Goal: Task Accomplishment & Management: Use online tool/utility

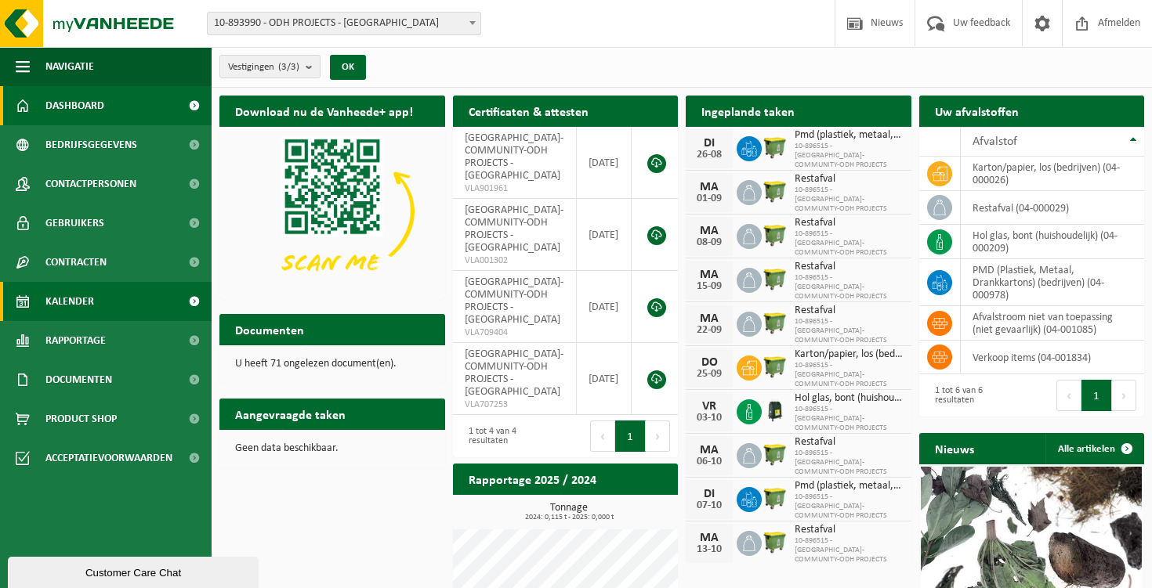
click at [107, 300] on link "Kalender" at bounding box center [106, 301] width 212 height 39
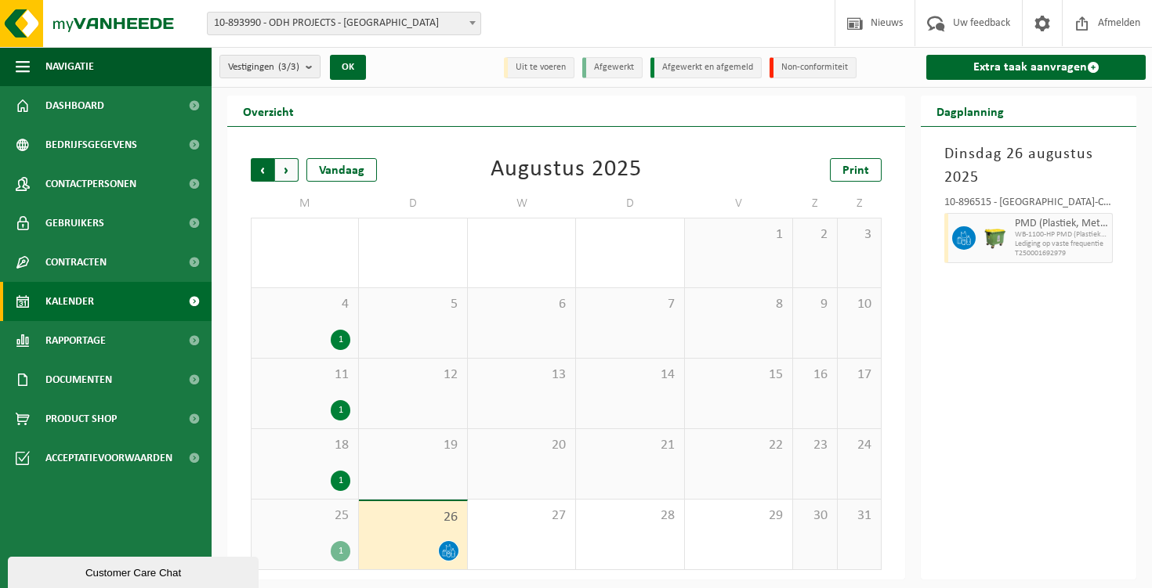
click at [291, 179] on span "Volgende" at bounding box center [287, 170] width 24 height 24
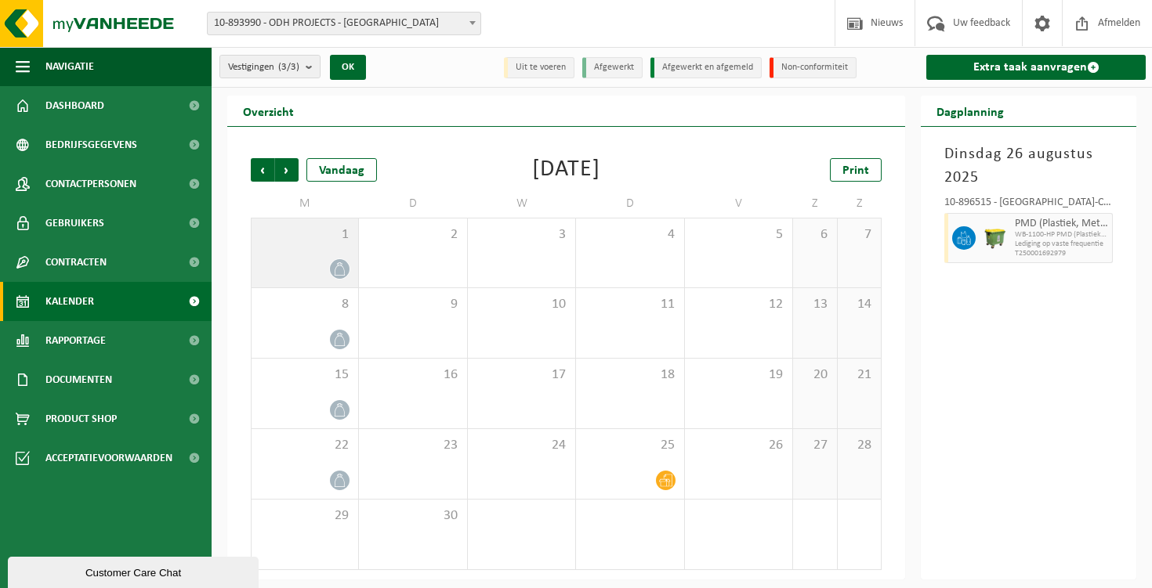
click at [346, 261] on div at bounding box center [339, 269] width 21 height 21
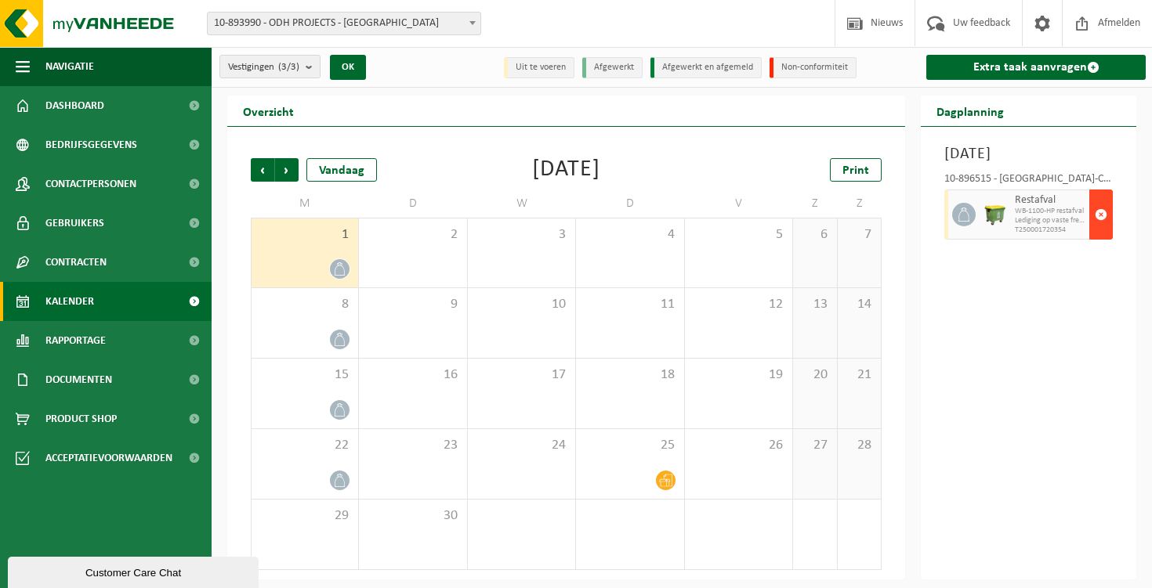
click at [1106, 230] on span "button" at bounding box center [1101, 214] width 13 height 31
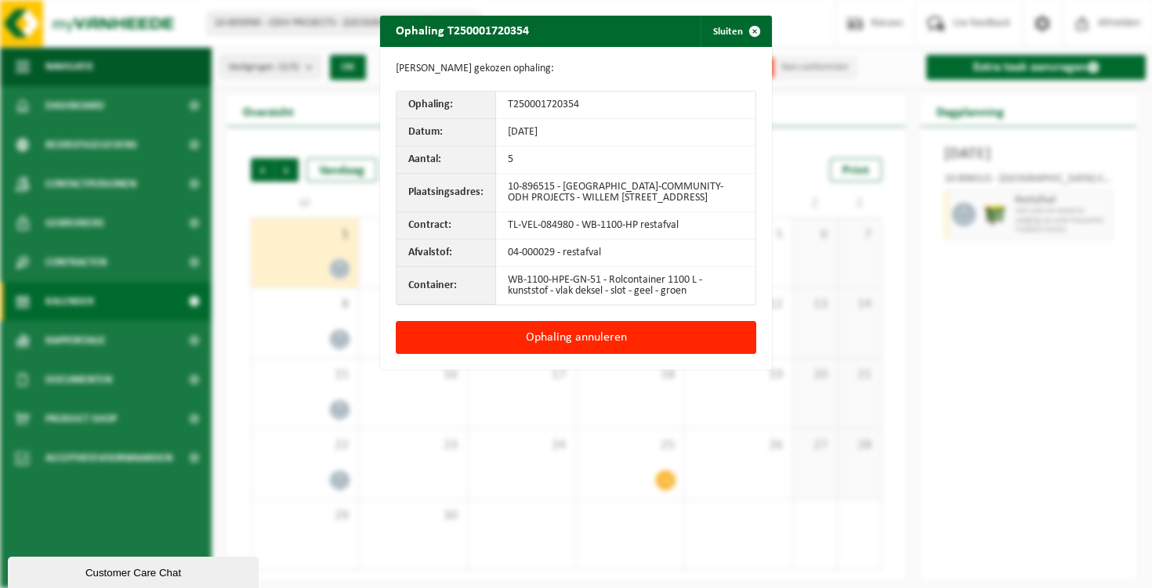
drag, startPoint x: 671, startPoint y: 343, endPoint x: 918, endPoint y: 397, distance: 253.4
click at [918, 397] on div "Ophaling T250001720354 Sluiten Gegevens gekozen ophaling: Ophaling: T2500017203…" at bounding box center [576, 294] width 1152 height 588
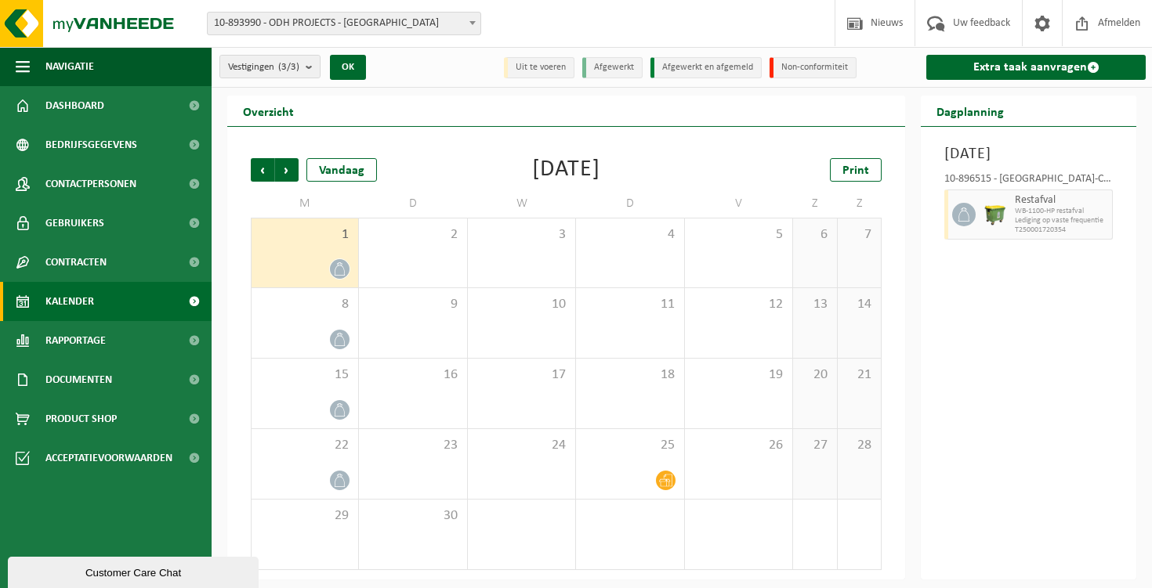
click at [345, 276] on span at bounding box center [340, 269] width 20 height 20
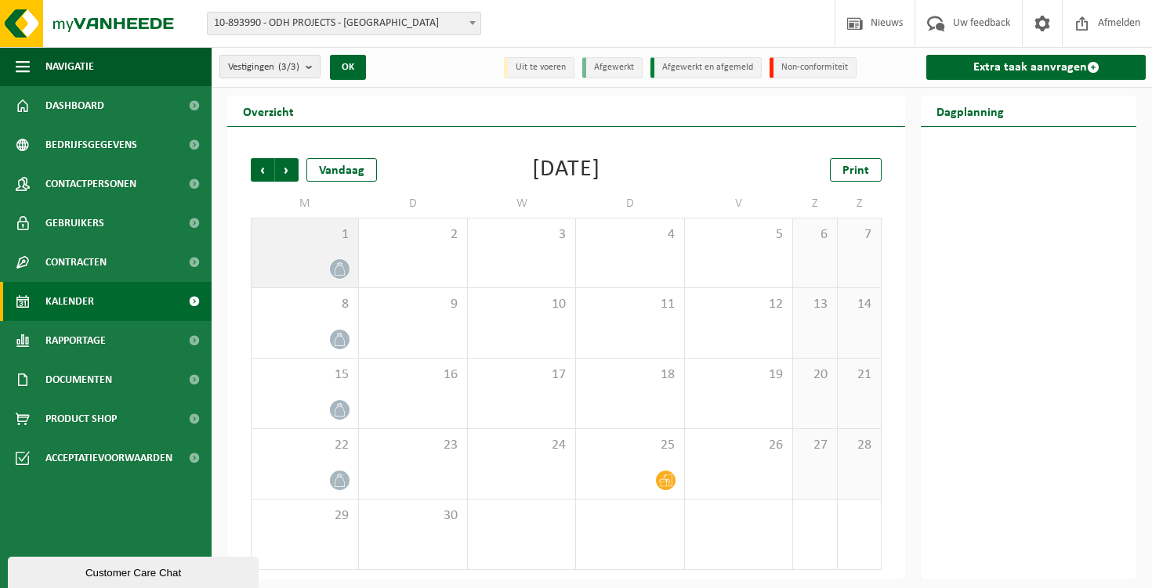
click at [339, 276] on span at bounding box center [340, 269] width 20 height 20
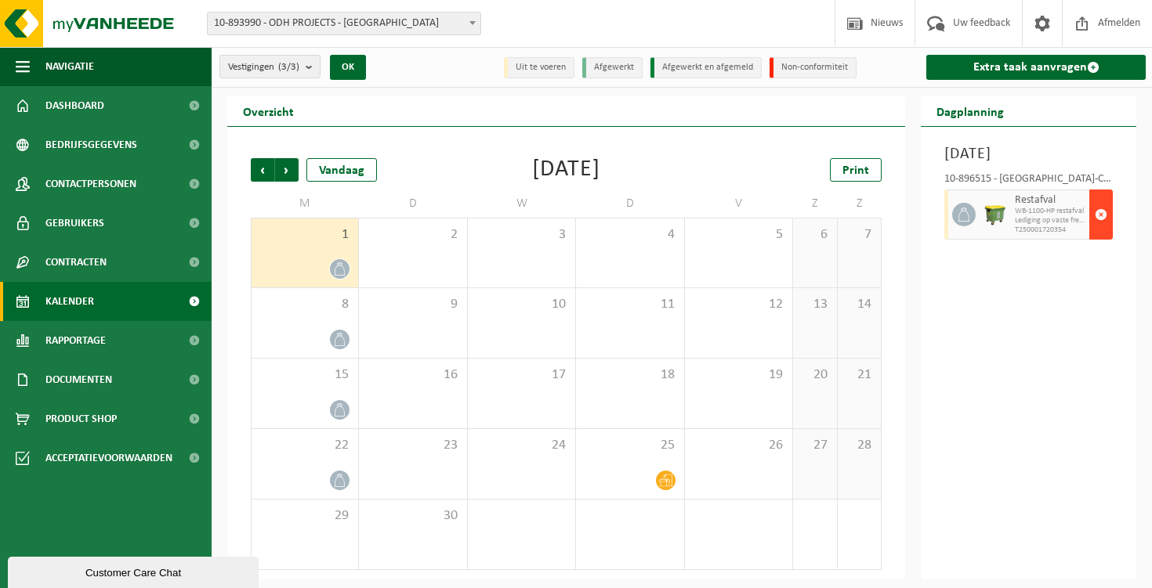
click at [1103, 230] on span "button" at bounding box center [1101, 214] width 13 height 31
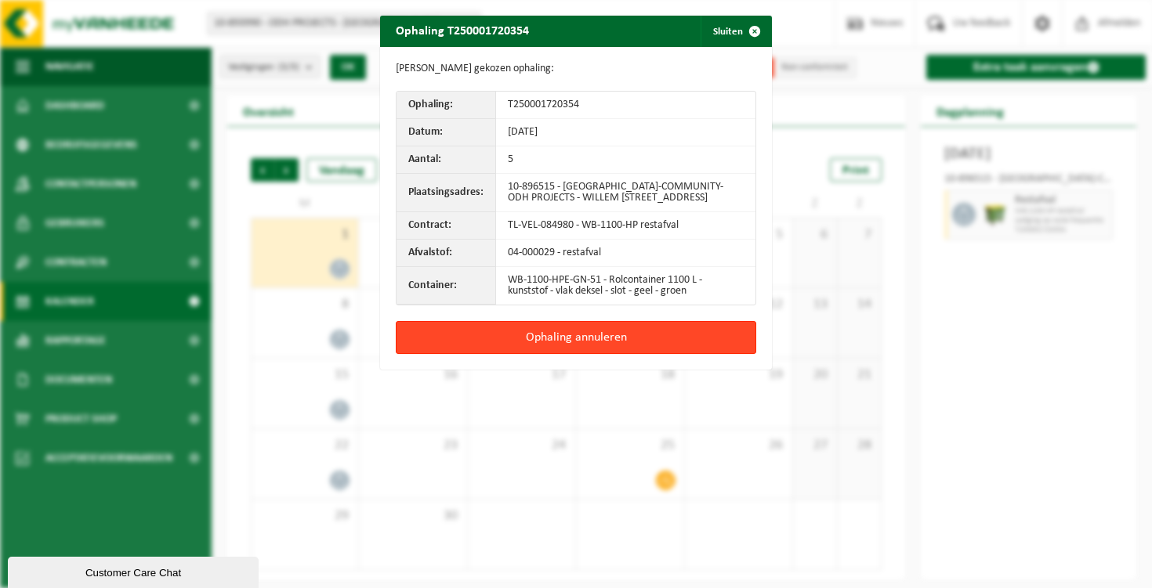
click at [593, 343] on button "Ophaling annuleren" at bounding box center [576, 337] width 360 height 33
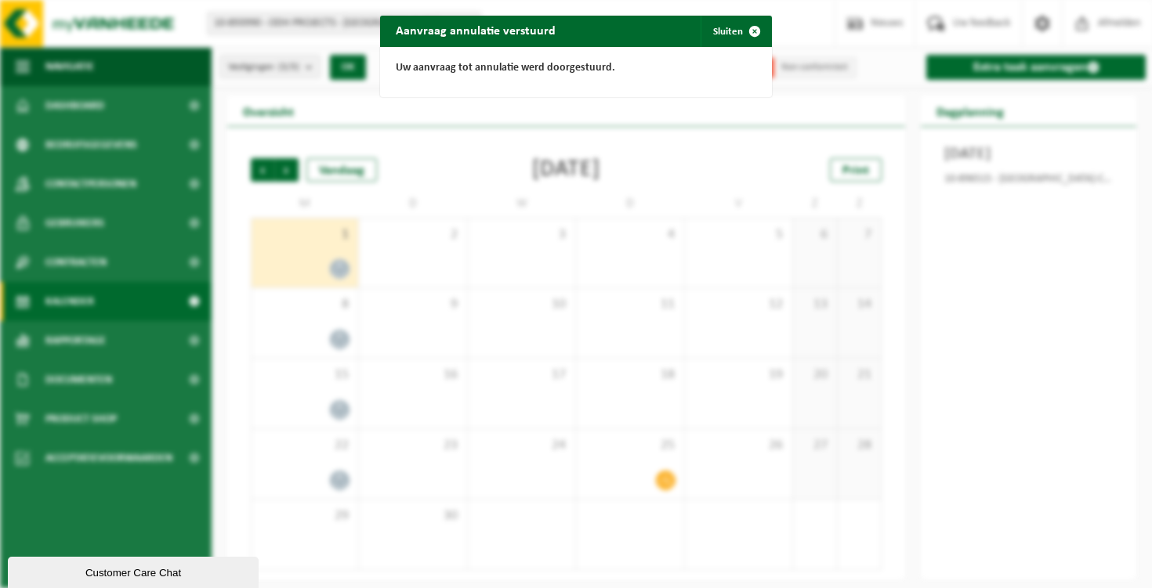
click at [335, 338] on div "Aanvraag annulatie verstuurd Sluiten Uw aanvraag tot annulatie werd doorgestuur…" at bounding box center [576, 294] width 1152 height 588
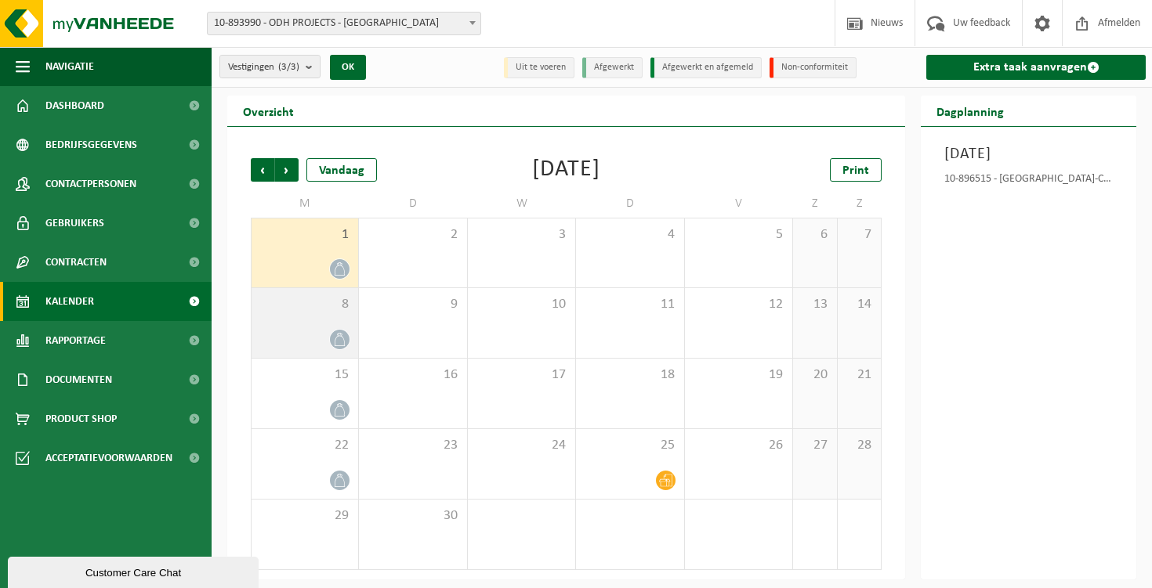
click at [343, 343] on icon at bounding box center [339, 339] width 13 height 13
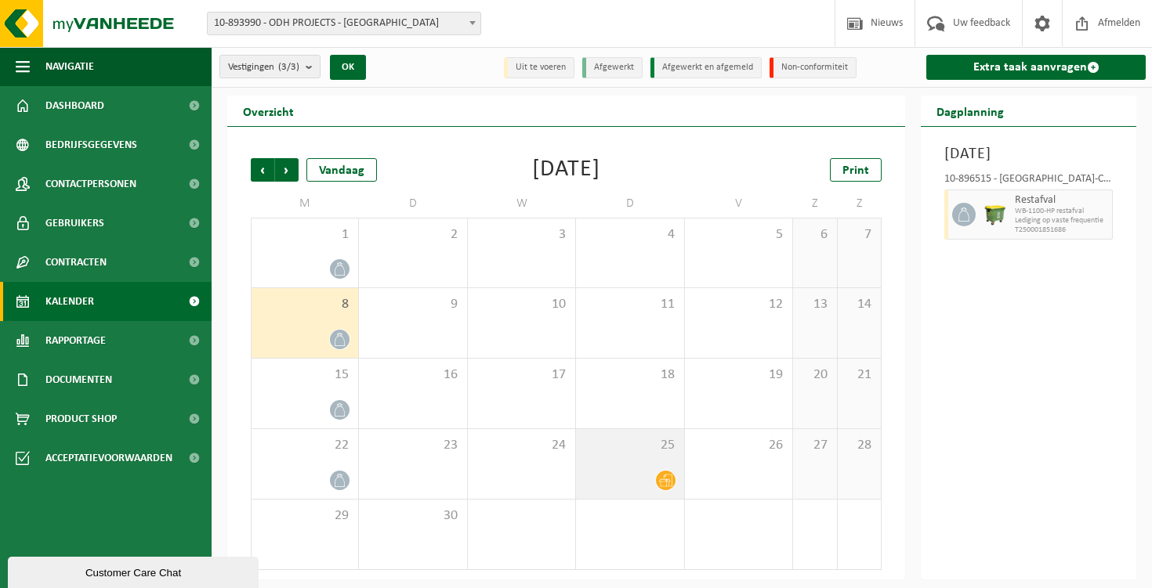
click at [669, 484] on icon at bounding box center [665, 480] width 13 height 13
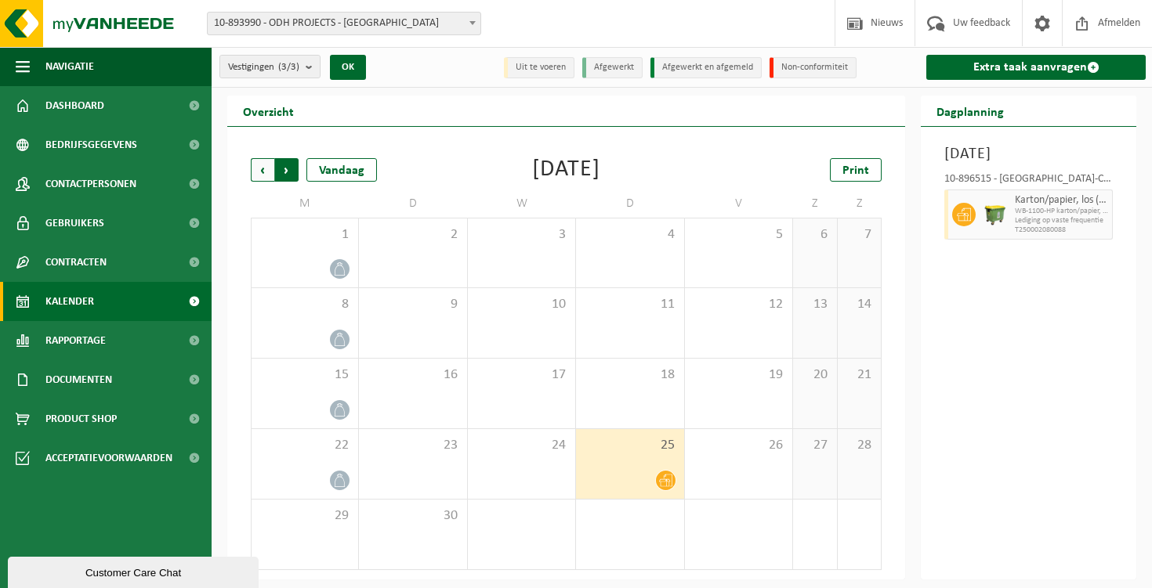
click at [258, 165] on span "Vorige" at bounding box center [263, 170] width 24 height 24
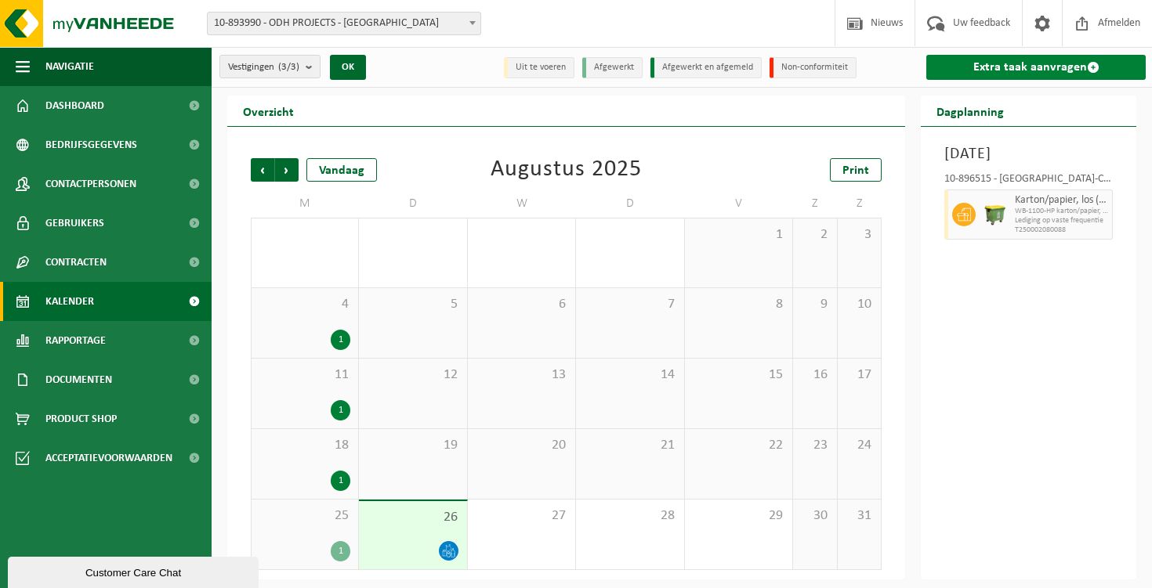
click at [1000, 65] on link "Extra taak aanvragen" at bounding box center [1035, 67] width 219 height 25
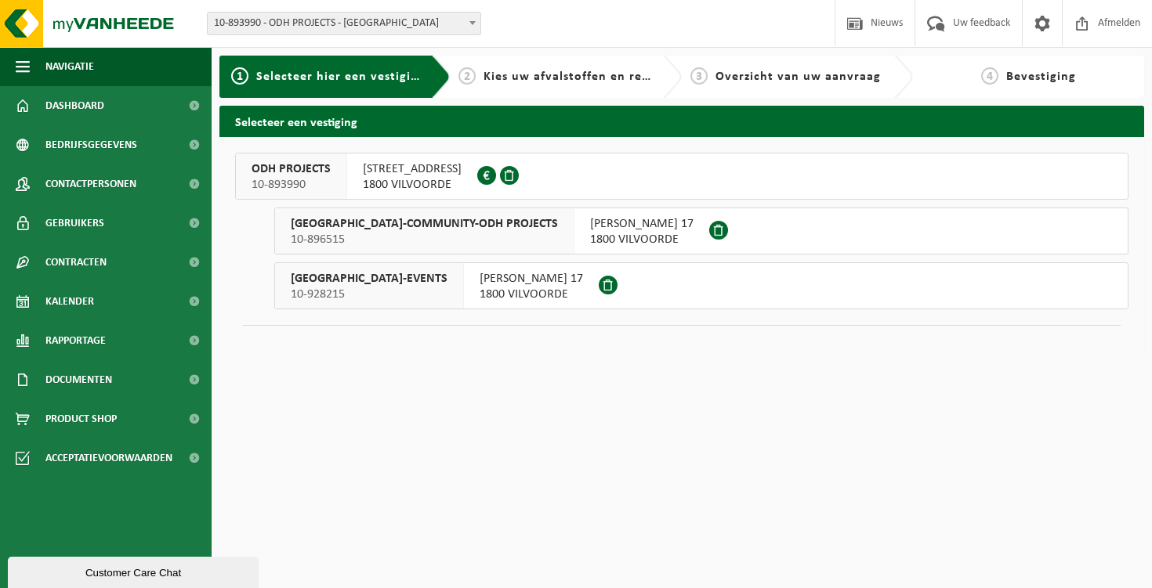
click at [330, 181] on div "ODH PROJECTS 10-893990" at bounding box center [291, 176] width 111 height 45
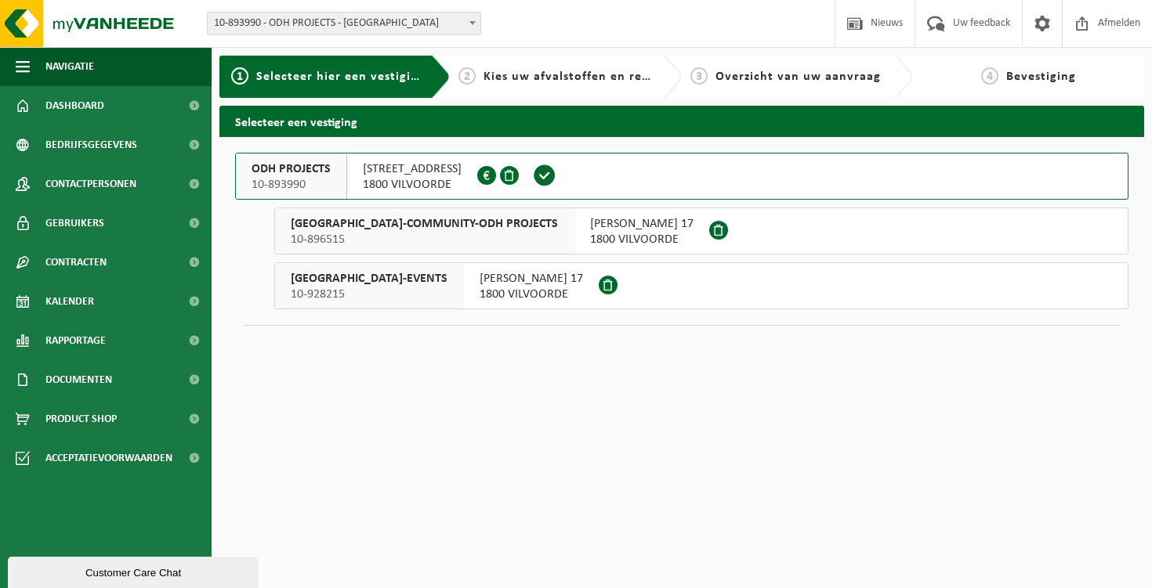
click at [403, 231] on span "ASIAT PARK-COMMUNITY-ODH PROJECTS" at bounding box center [424, 224] width 267 height 16
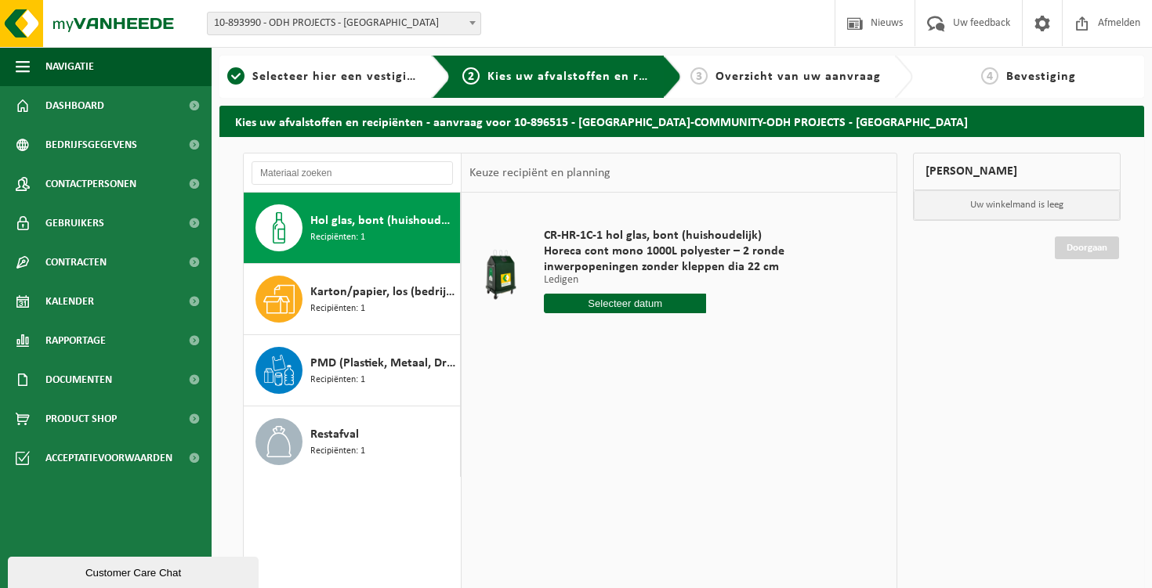
click at [384, 228] on span "Hol glas, bont (huishoudelijk)" at bounding box center [383, 221] width 146 height 19
click at [687, 306] on input "text" at bounding box center [625, 304] width 163 height 20
click at [665, 501] on div "29" at bounding box center [668, 492] width 27 height 25
type input "Van 2025-08-29"
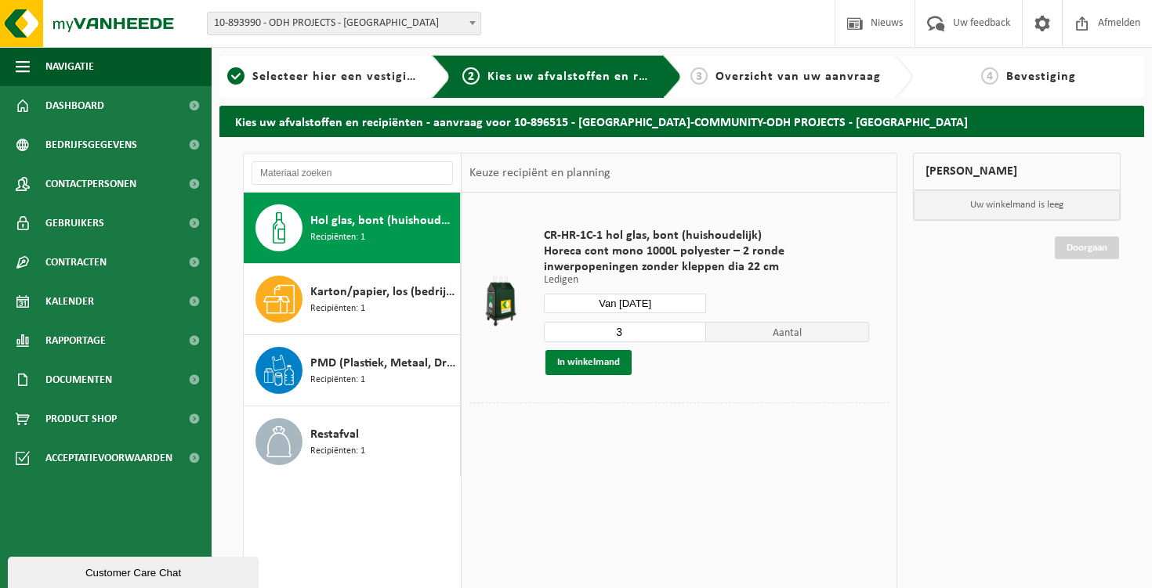
click at [605, 370] on button "In winkelmand" at bounding box center [588, 362] width 86 height 25
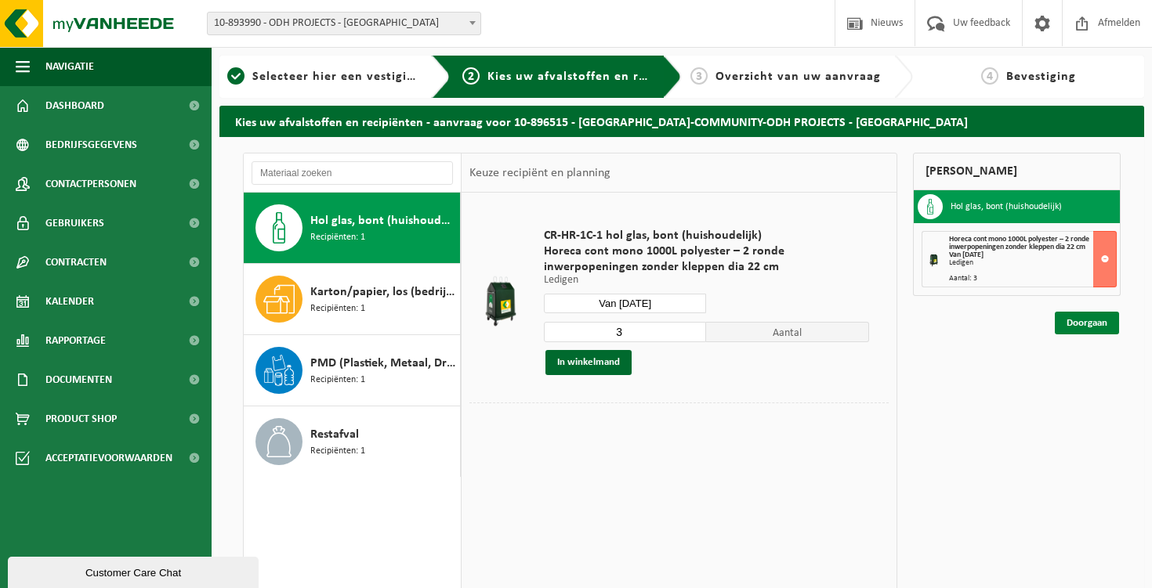
click at [1099, 324] on link "Doorgaan" at bounding box center [1087, 323] width 64 height 23
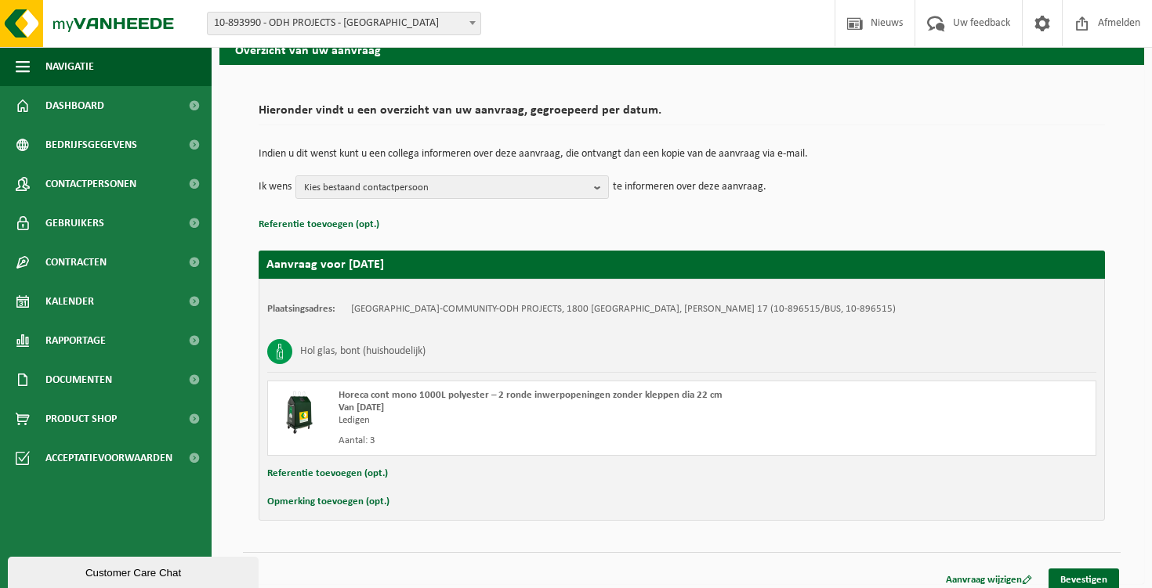
scroll to position [84, 0]
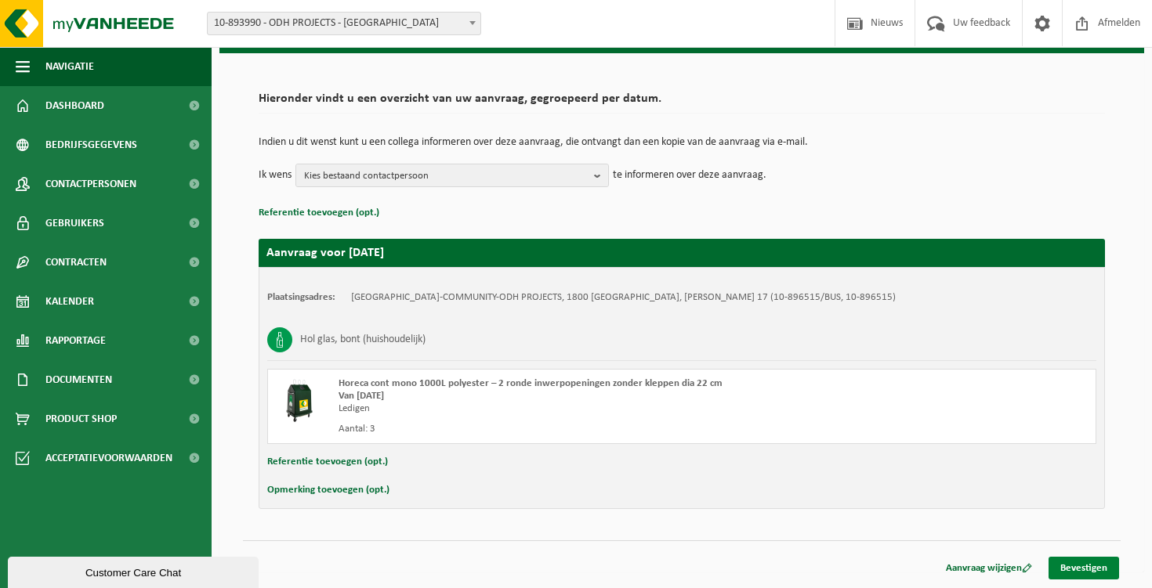
click at [1093, 572] on link "Bevestigen" at bounding box center [1083, 568] width 71 height 23
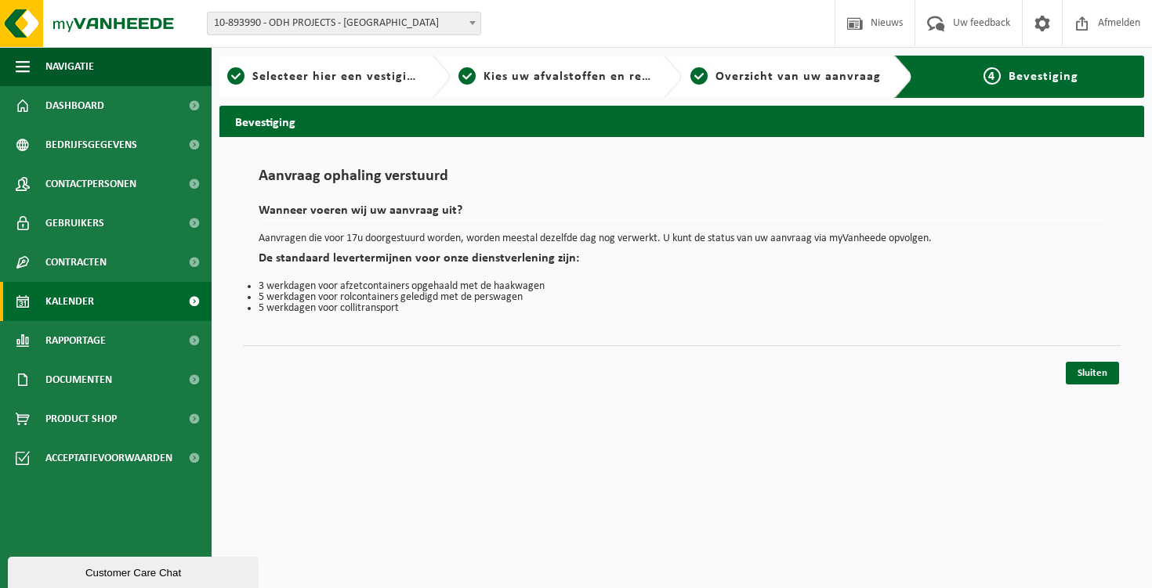
click at [107, 295] on link "Kalender" at bounding box center [106, 301] width 212 height 39
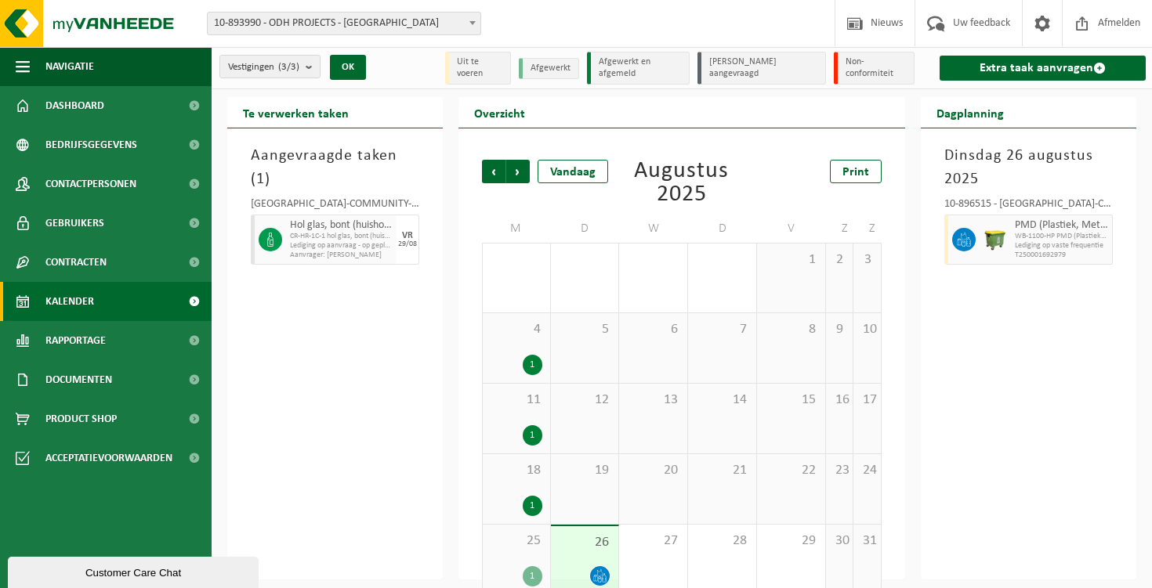
scroll to position [23, 0]
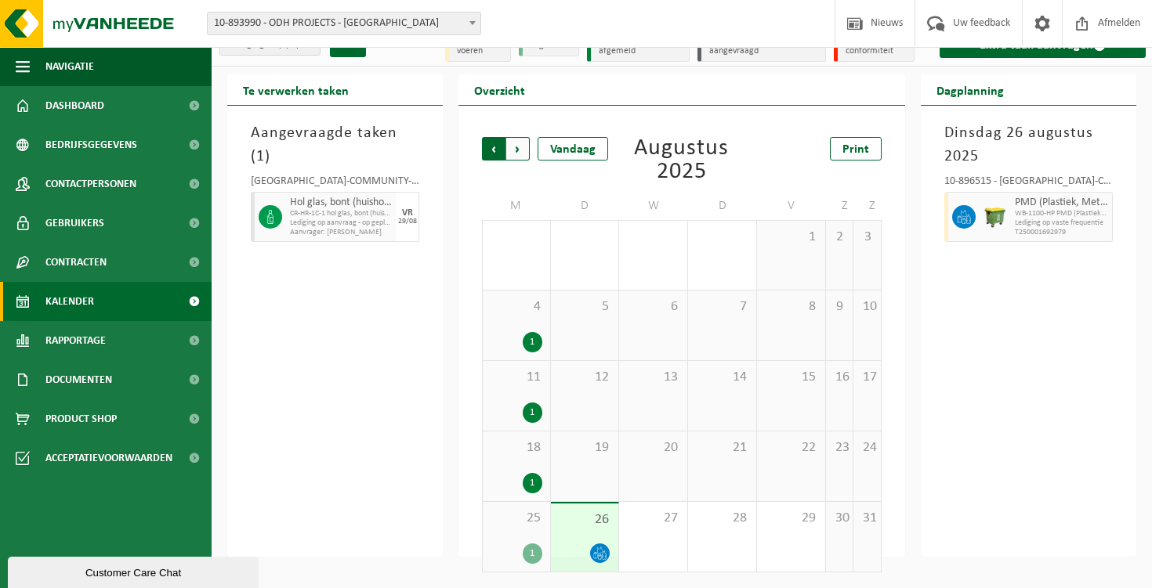
click at [522, 154] on span "Volgende" at bounding box center [518, 149] width 24 height 24
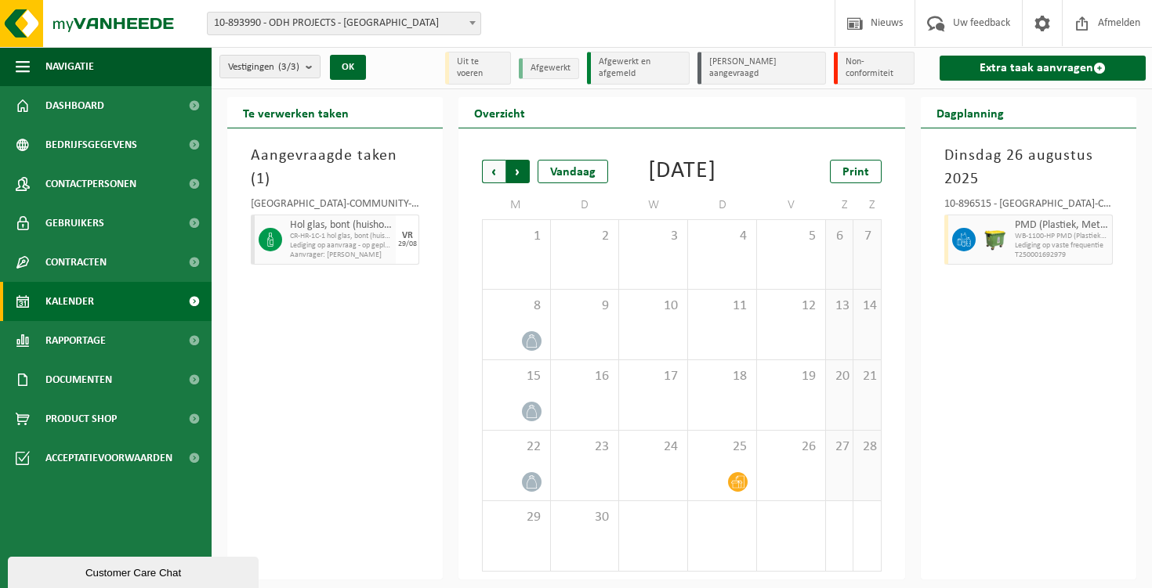
click at [501, 160] on span "Vorige" at bounding box center [494, 172] width 24 height 24
